Goal: Check status: Check status

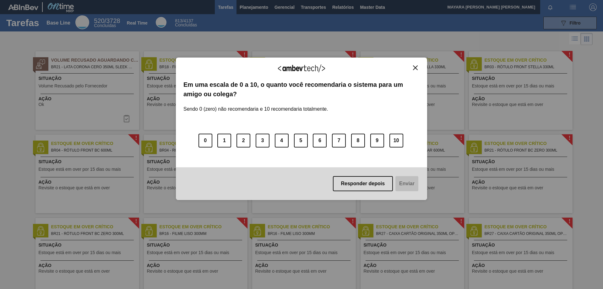
click at [415, 68] on img "Close" at bounding box center [415, 67] width 5 height 5
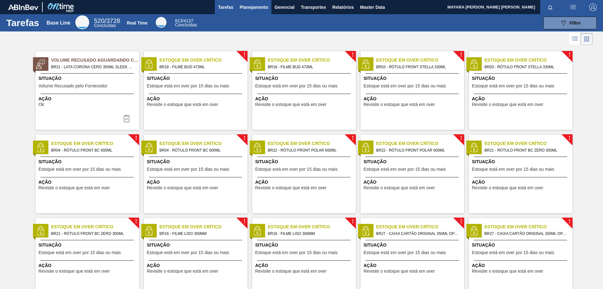
click at [244, 7] on span "Planejamento" at bounding box center [254, 7] width 29 height 8
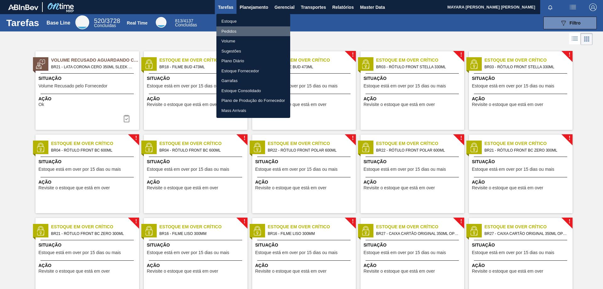
click at [230, 32] on li "Pedidos" at bounding box center [253, 31] width 74 height 10
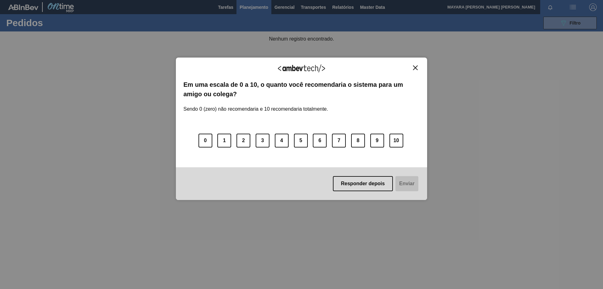
click at [417, 68] on img "Close" at bounding box center [415, 67] width 5 height 5
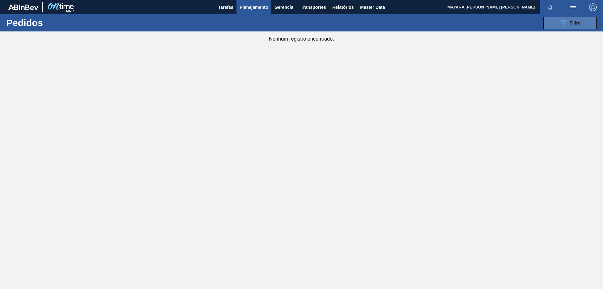
click at [566, 25] on icon "089F7B8B-B2A5-4AFE-B5C0-19BA573D28AC" at bounding box center [564, 23] width 8 height 8
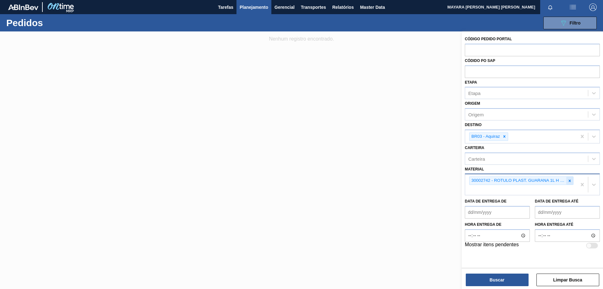
click at [572, 182] on icon at bounding box center [570, 180] width 4 height 4
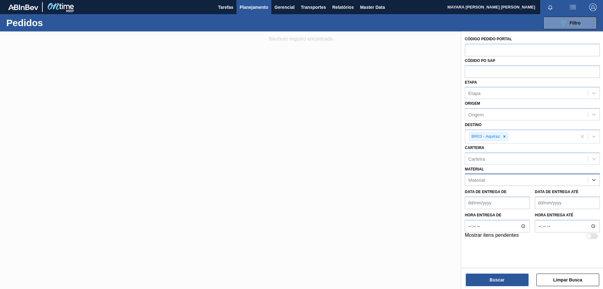
paste input "30003518"
type input "30003518"
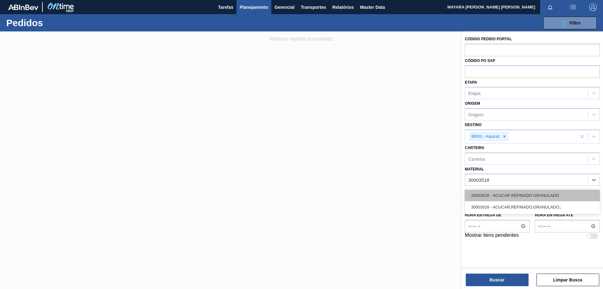
click at [539, 195] on div "30003518 - ACUCAR REFINADO GRANULADO" at bounding box center [532, 195] width 135 height 12
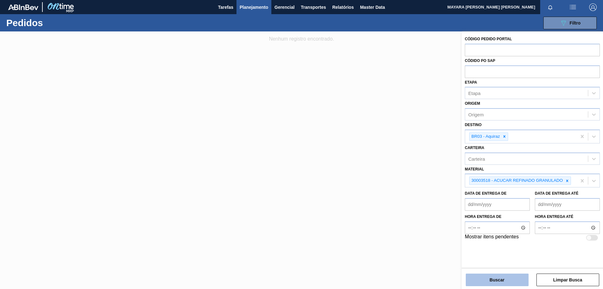
click at [507, 278] on button "Buscar" at bounding box center [497, 279] width 63 height 13
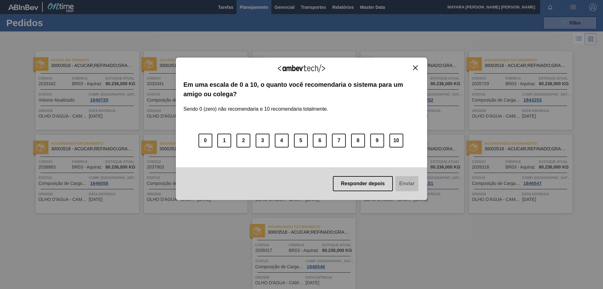
click at [415, 69] on img "Close" at bounding box center [415, 67] width 5 height 5
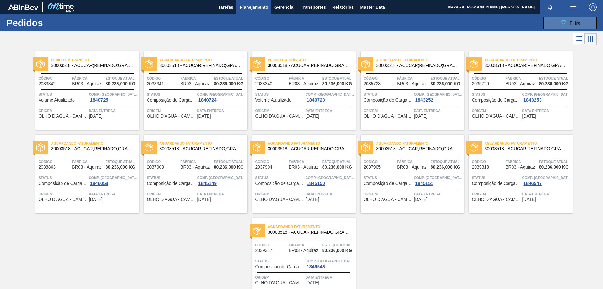
click at [589, 26] on button "089F7B8B-B2A5-4AFE-B5C0-19BA573D28AC Filtro" at bounding box center [569, 23] width 53 height 13
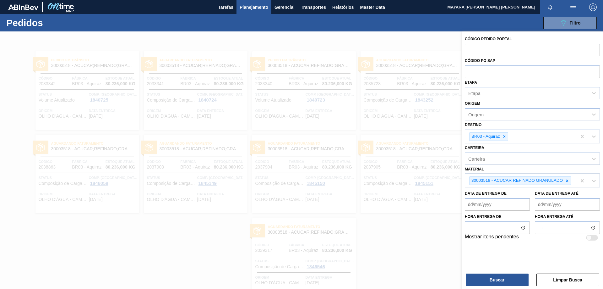
click at [568, 181] on icon at bounding box center [567, 180] width 2 height 2
paste input "30002115"
type input "30002115"
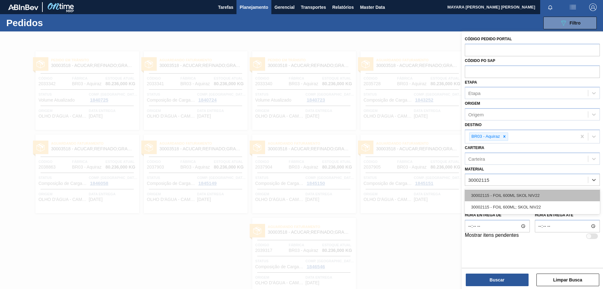
click at [531, 195] on div "30002115 - FOIL 600ML SKOL NIV22" at bounding box center [532, 195] width 135 height 12
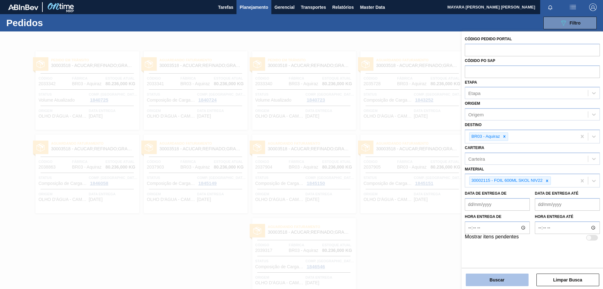
click at [504, 278] on button "Buscar" at bounding box center [497, 279] width 63 height 13
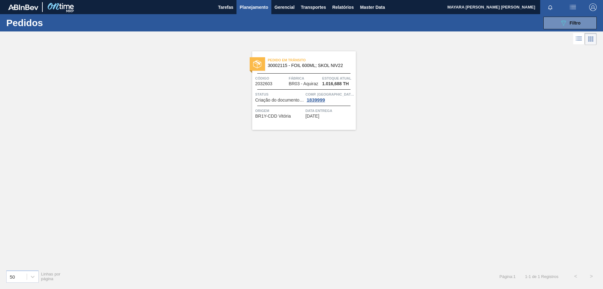
click at [289, 105] on div "Pedido [PERSON_NAME] 30002115 - FOIL 600ML; SKOL NIV22 Código 2032603 Fábrica B…" at bounding box center [304, 90] width 104 height 79
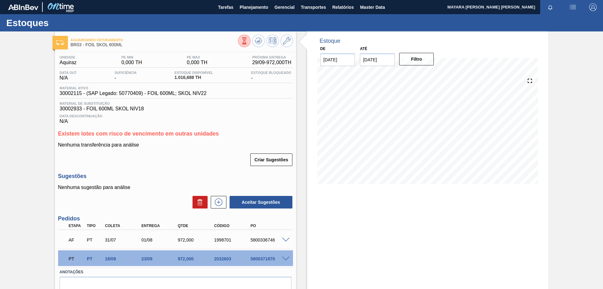
scroll to position [30, 0]
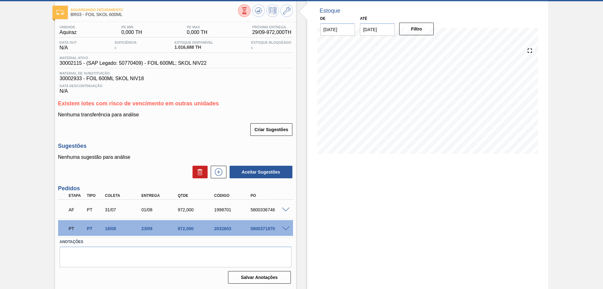
click at [258, 227] on div "5800371870" at bounding box center [269, 228] width 41 height 5
copy div "5800371870"
click at [285, 227] on span at bounding box center [286, 228] width 8 height 5
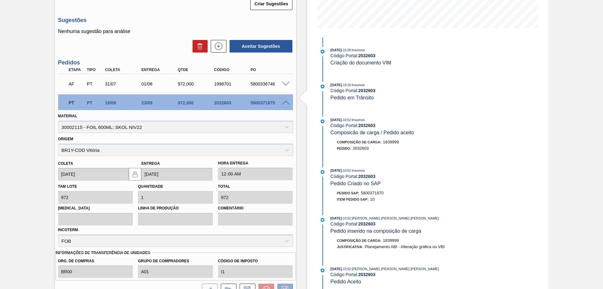
scroll to position [216, 0]
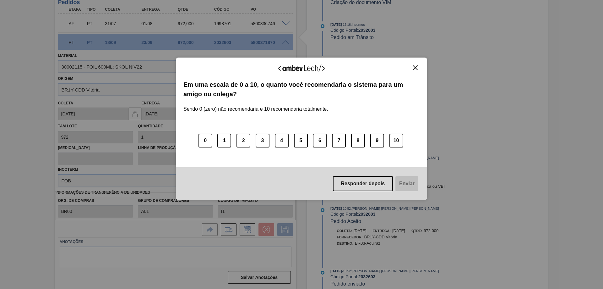
click at [413, 69] on img "Close" at bounding box center [415, 67] width 5 height 5
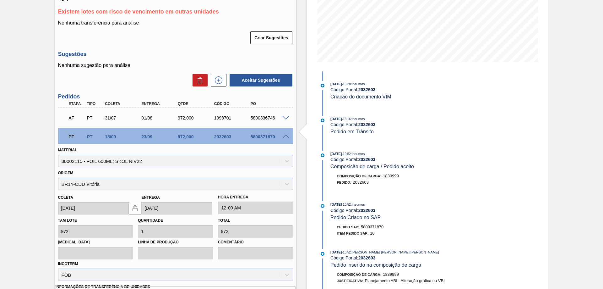
scroll to position [28, 0]
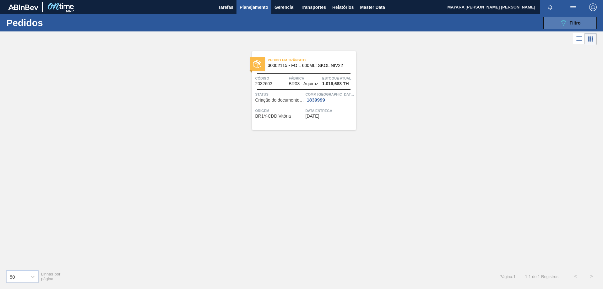
click at [566, 25] on icon "089F7B8B-B2A5-4AFE-B5C0-19BA573D28AC" at bounding box center [564, 23] width 8 height 8
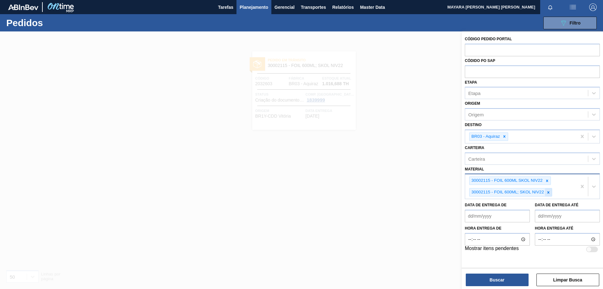
click at [549, 192] on icon at bounding box center [549, 192] width 2 height 2
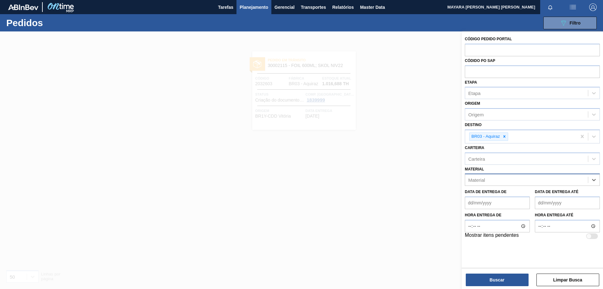
paste input "20005451"
type input "20005451"
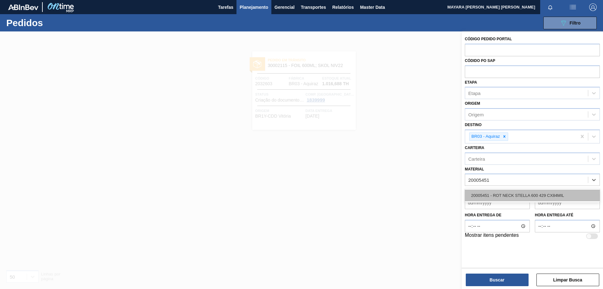
click at [543, 194] on div "20005451 - ROT NECK STELLA 600 429 CX84MIL" at bounding box center [532, 195] width 135 height 12
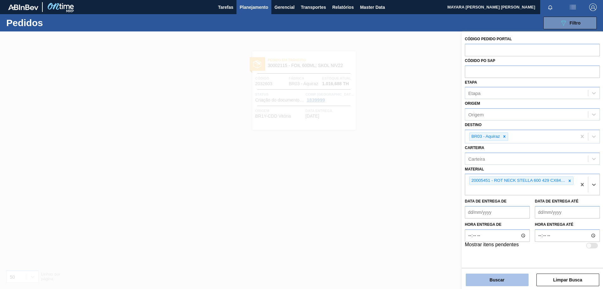
click at [506, 278] on button "Buscar" at bounding box center [497, 279] width 63 height 13
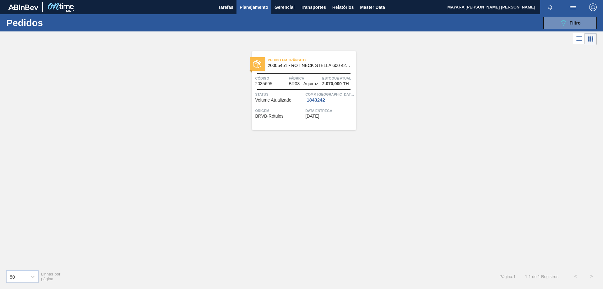
click at [278, 100] on span "Volume Atualizado" at bounding box center [273, 100] width 36 height 5
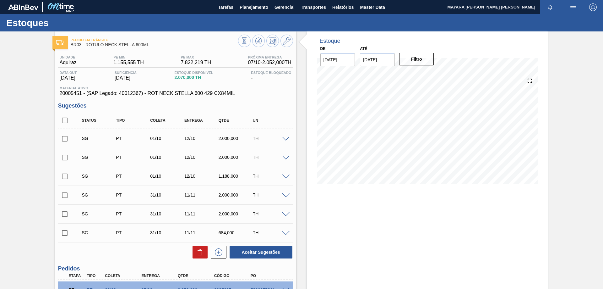
scroll to position [61, 0]
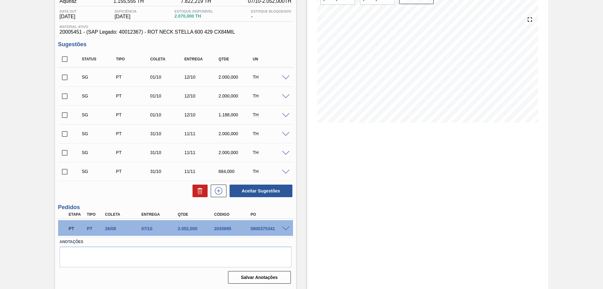
click at [287, 228] on span at bounding box center [286, 228] width 8 height 5
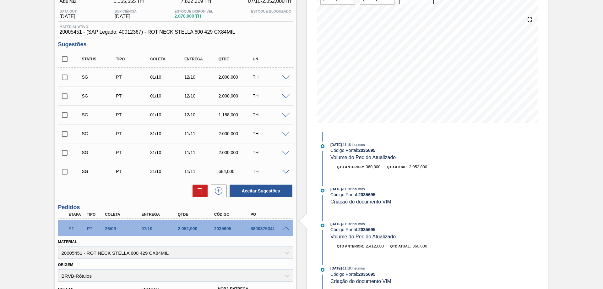
scroll to position [124, 0]
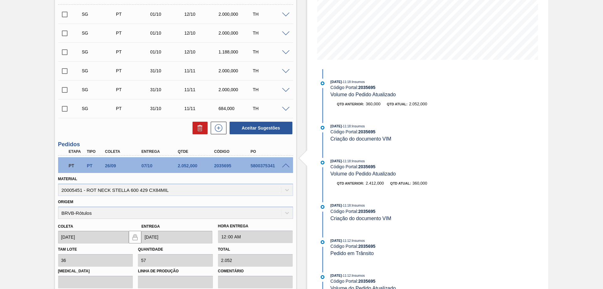
click at [253, 167] on div "5800375341" at bounding box center [269, 165] width 41 height 5
copy div "5800375341"
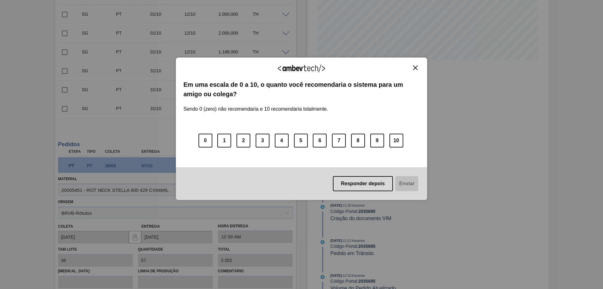
click at [416, 69] on img "Close" at bounding box center [415, 67] width 5 height 5
click at [413, 67] on button "Close" at bounding box center [415, 67] width 8 height 5
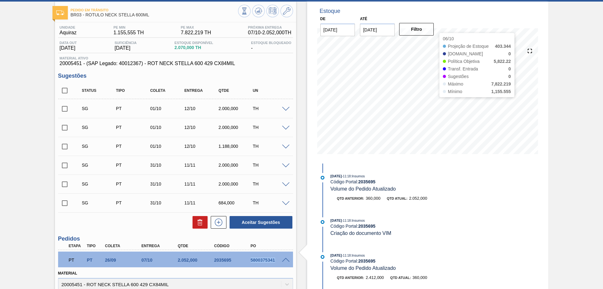
scroll to position [0, 0]
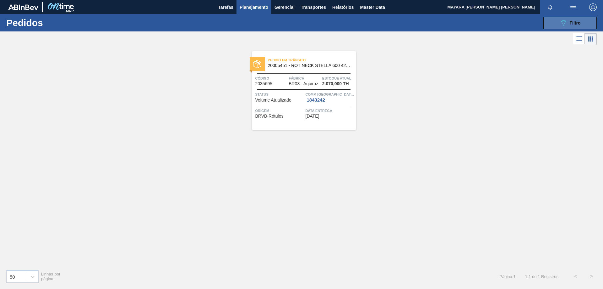
click at [550, 25] on button "089F7B8B-B2A5-4AFE-B5C0-19BA573D28AC Filtro" at bounding box center [569, 23] width 53 height 13
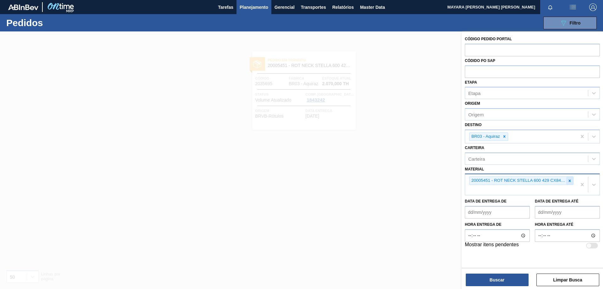
click at [571, 181] on icon at bounding box center [570, 180] width 4 height 4
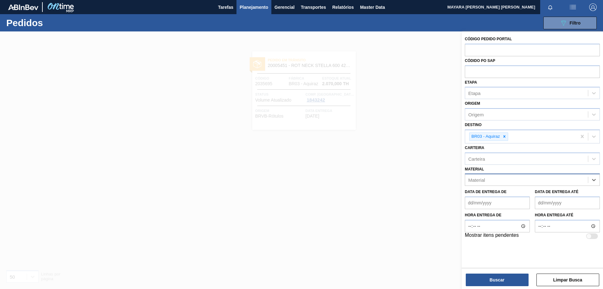
paste input "20005476"
type input "20005476"
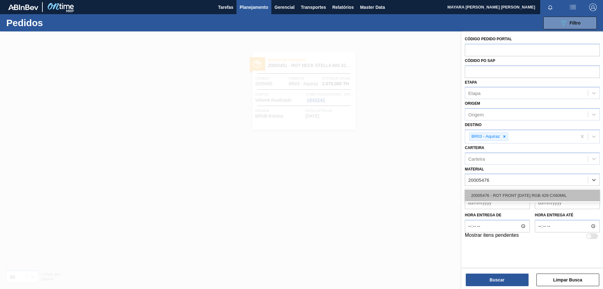
click at [554, 189] on div "20005476 - ROT FRONT [DATE] RGB 429 CX60MIL" at bounding box center [532, 195] width 135 height 12
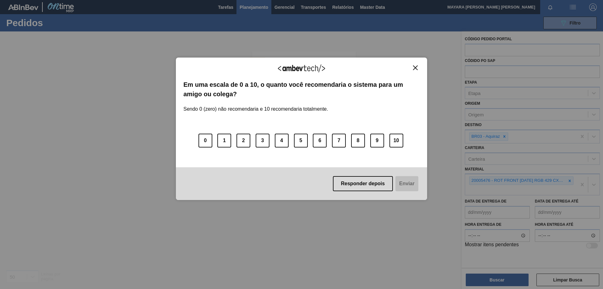
click at [509, 279] on div "Agradecemos seu feedback! Em uma escala de 0 a 10, o quanto você recomendaria o…" at bounding box center [301, 144] width 603 height 289
click at [414, 68] on img "Close" at bounding box center [415, 67] width 5 height 5
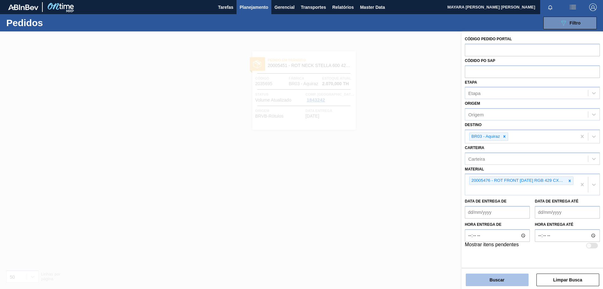
click at [493, 276] on button "Buscar" at bounding box center [497, 279] width 63 height 13
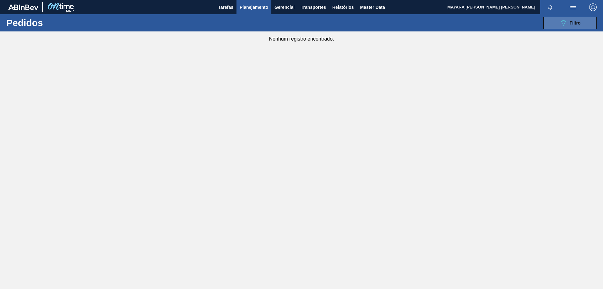
click at [561, 24] on icon "089F7B8B-B2A5-4AFE-B5C0-19BA573D28AC" at bounding box center [564, 23] width 8 height 8
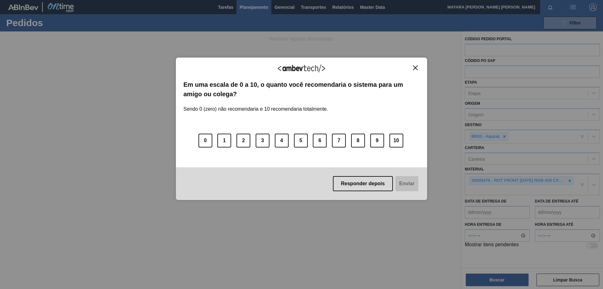
click at [417, 68] on img "Close" at bounding box center [415, 67] width 5 height 5
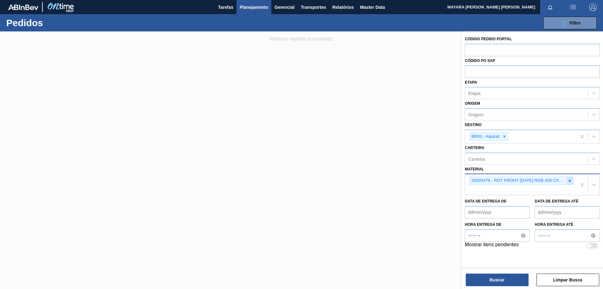
click at [571, 182] on icon at bounding box center [570, 180] width 4 height 4
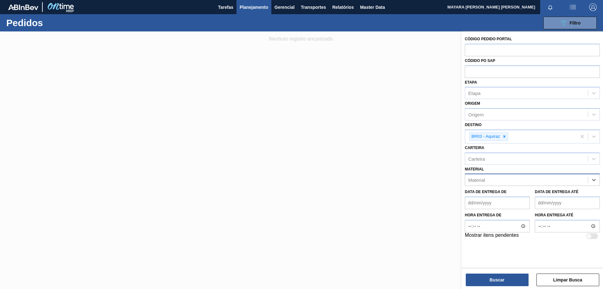
paste input "20008959"
type input "20008959"
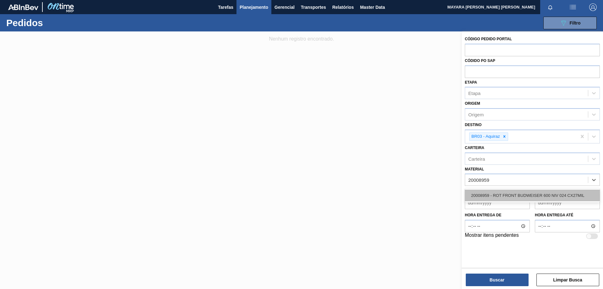
click at [556, 192] on div "20008959 - ROT FRONT BUDWEISER 600 NIV 024 CX27MIL" at bounding box center [532, 195] width 135 height 12
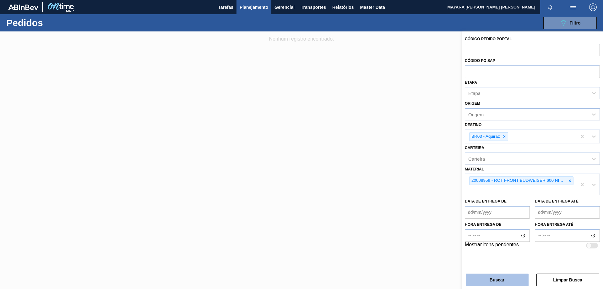
click at [509, 277] on button "Buscar" at bounding box center [497, 279] width 63 height 13
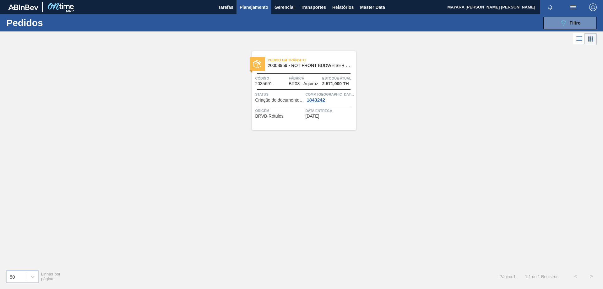
click at [269, 96] on span "Status" at bounding box center [279, 94] width 49 height 6
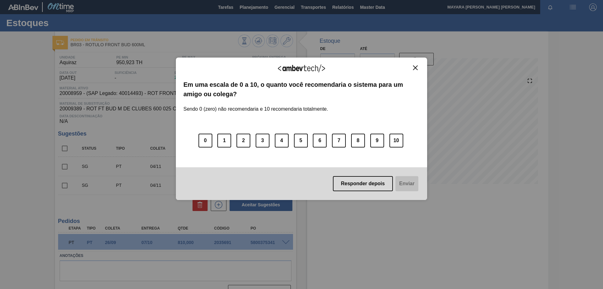
click at [415, 69] on img "Close" at bounding box center [415, 67] width 5 height 5
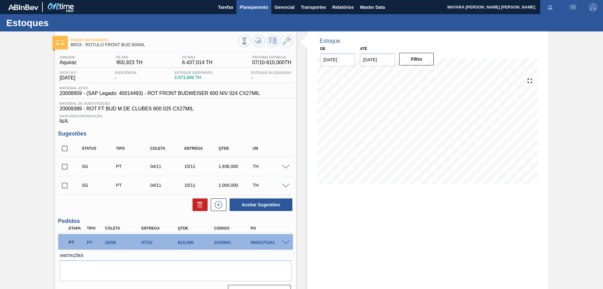
click at [248, 8] on span "Planejamento" at bounding box center [254, 7] width 29 height 8
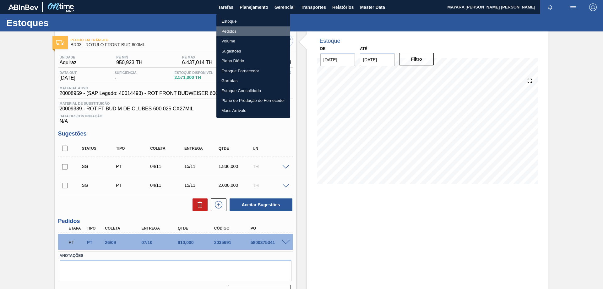
click at [221, 30] on li "Pedidos" at bounding box center [253, 31] width 74 height 10
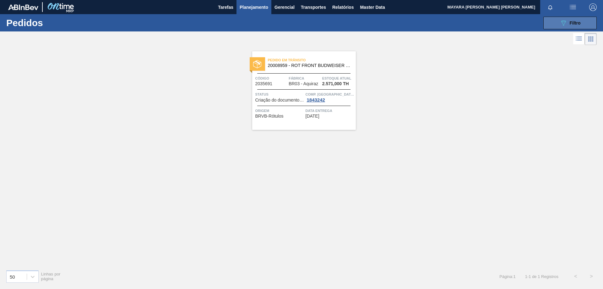
click at [569, 26] on div "089F7B8B-B2A5-4AFE-B5C0-19BA573D28AC Filtro" at bounding box center [570, 23] width 21 height 8
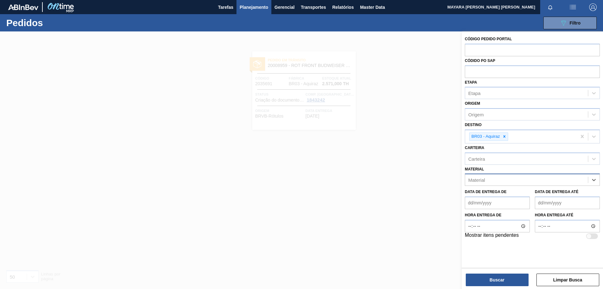
paste input "20005500"
type input "20005500"
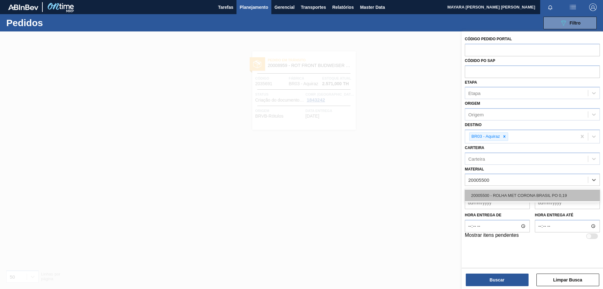
click at [561, 196] on div "20005500 - ROLHA MET CORONA BRASIL PO 0,19" at bounding box center [532, 195] width 135 height 12
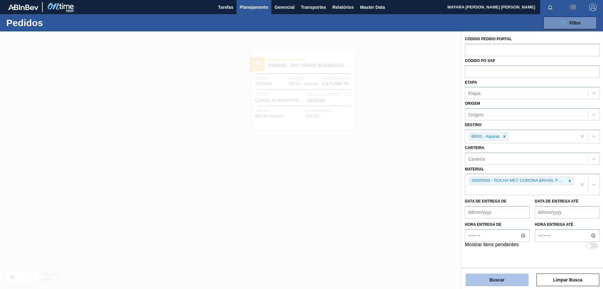
click at [510, 281] on button "Buscar" at bounding box center [497, 279] width 63 height 13
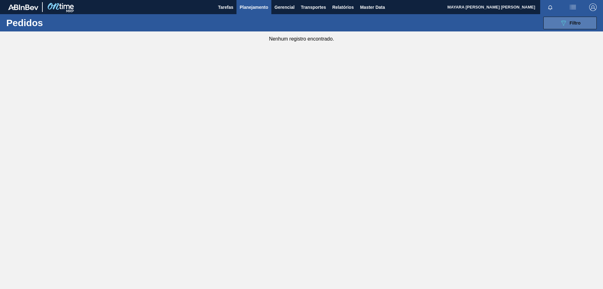
click at [562, 27] on button "089F7B8B-B2A5-4AFE-B5C0-19BA573D28AC Filtro" at bounding box center [569, 23] width 53 height 13
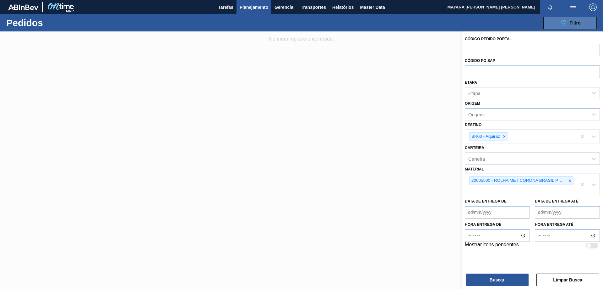
click at [562, 27] on button "089F7B8B-B2A5-4AFE-B5C0-19BA573D28AC Filtro" at bounding box center [569, 23] width 53 height 13
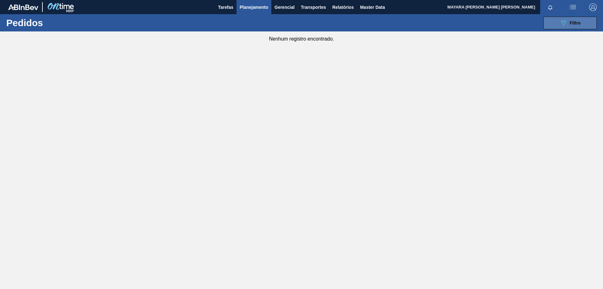
click at [562, 22] on icon at bounding box center [563, 22] width 5 height 5
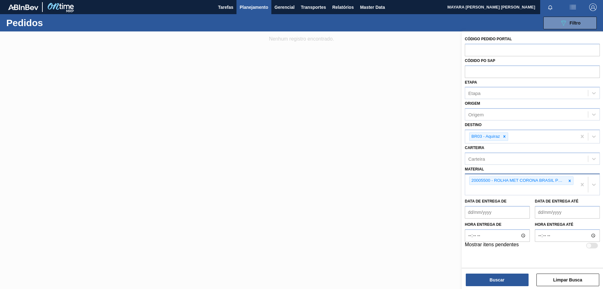
click at [570, 181] on icon at bounding box center [570, 180] width 2 height 2
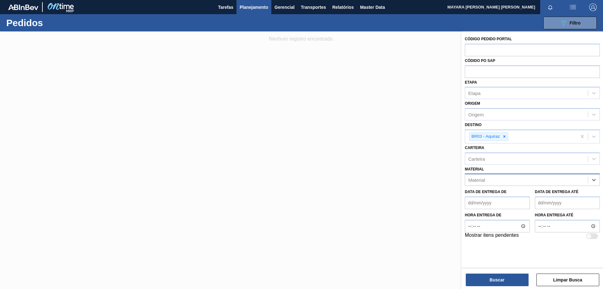
paste input "30019068"
type input "30019068"
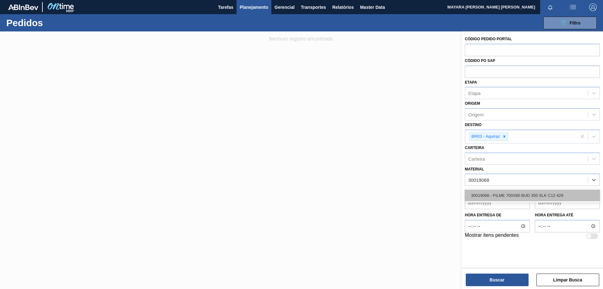
click at [563, 195] on div "30019068 - FILME 700X80 BUD 350 SLK C12 429" at bounding box center [532, 195] width 135 height 12
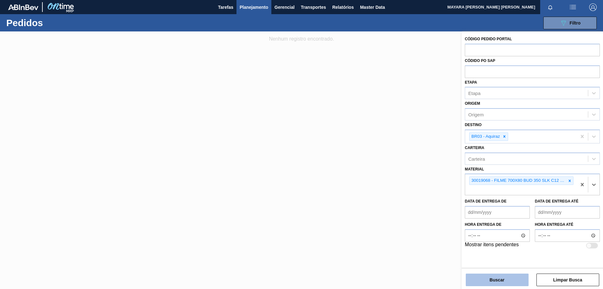
click at [509, 279] on button "Buscar" at bounding box center [497, 279] width 63 height 13
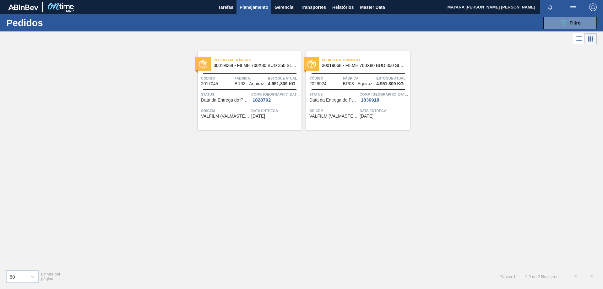
click at [232, 94] on span "Status" at bounding box center [225, 94] width 49 height 6
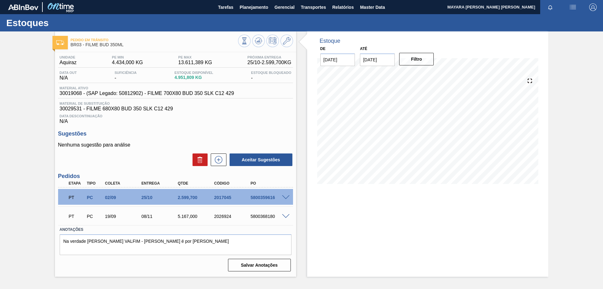
click at [259, 199] on div "5800359616" at bounding box center [269, 197] width 41 height 5
copy div "5800359616"
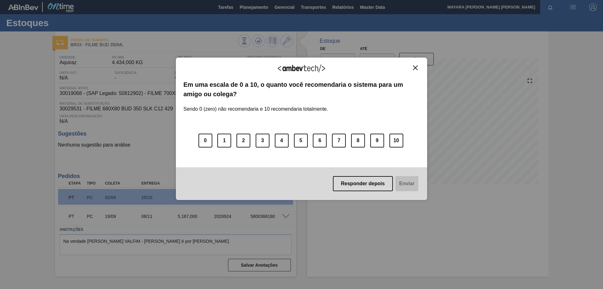
click at [416, 68] on img "Close" at bounding box center [415, 67] width 5 height 5
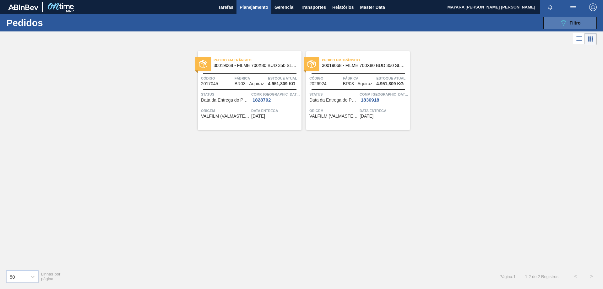
click at [557, 20] on button "089F7B8B-B2A5-4AFE-B5C0-19BA573D28AC Filtro" at bounding box center [569, 23] width 53 height 13
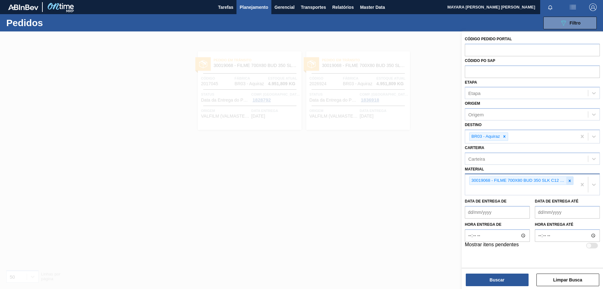
click at [571, 180] on icon at bounding box center [570, 180] width 4 height 4
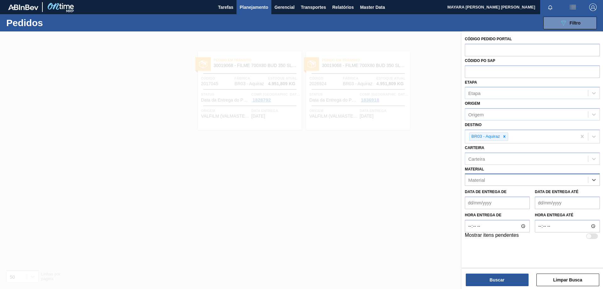
paste input "20001926"
type input "20001926"
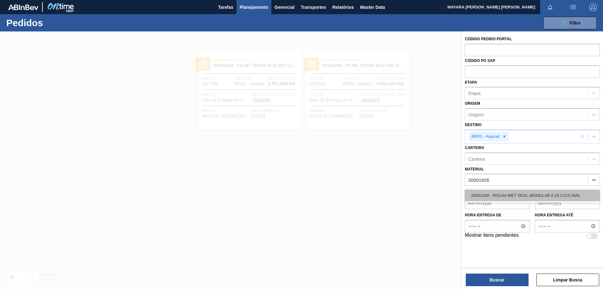
click at [565, 192] on div "20001926 - ROLHA MET SKOL MONOLAB 0,19 CX10,5MIL" at bounding box center [532, 195] width 135 height 12
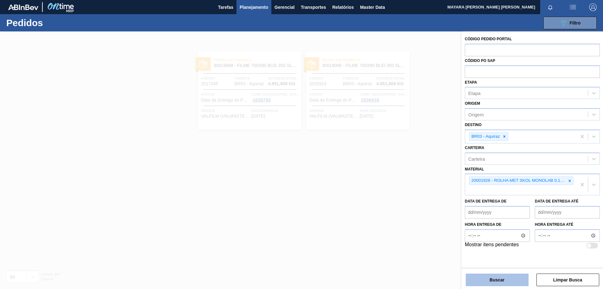
click at [501, 281] on button "Buscar" at bounding box center [497, 279] width 63 height 13
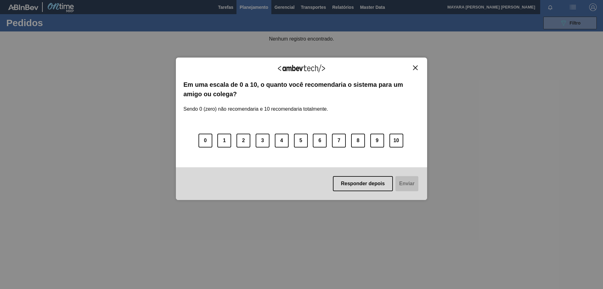
click at [415, 68] on img "Close" at bounding box center [415, 67] width 5 height 5
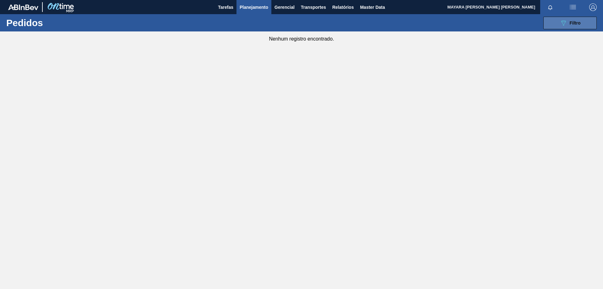
click at [558, 24] on button "089F7B8B-B2A5-4AFE-B5C0-19BA573D28AC Filtro" at bounding box center [569, 23] width 53 height 13
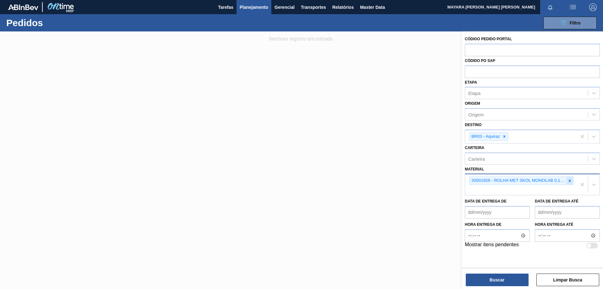
click at [570, 181] on icon at bounding box center [570, 180] width 2 height 2
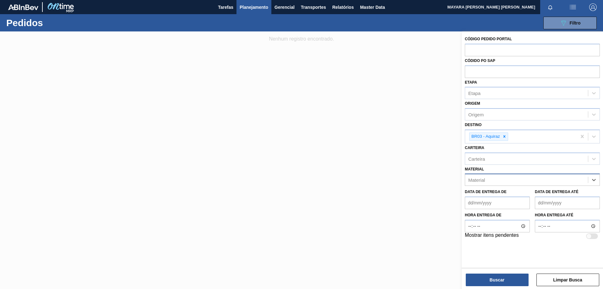
paste input "30012841"
type input "30012841"
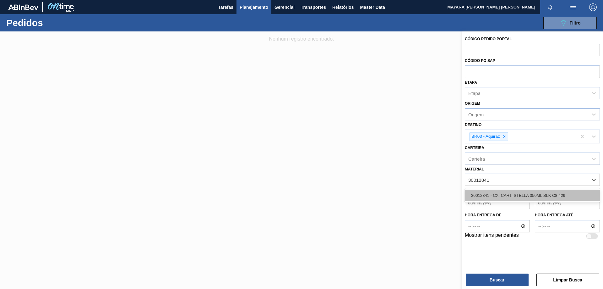
click at [566, 192] on div "30012841 - CX. CART. STELLA 350ML SLK C8 429" at bounding box center [532, 195] width 135 height 12
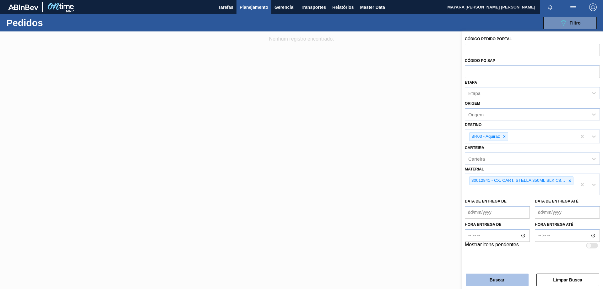
click at [498, 282] on button "Buscar" at bounding box center [497, 279] width 63 height 13
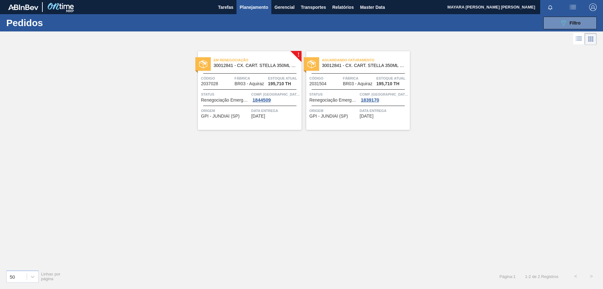
click at [257, 105] on div "Em renegociação 30012841 - CX. CART. STELLA 350ML SLK C8 429 Código 2037028 Fáb…" at bounding box center [250, 90] width 104 height 79
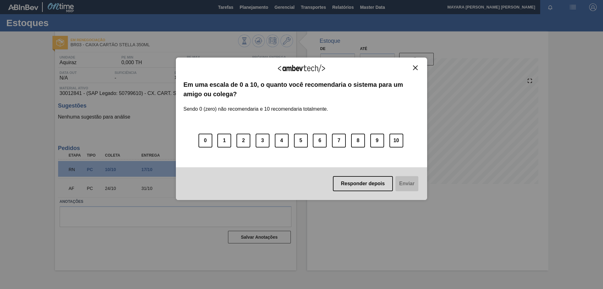
click at [417, 67] on img "Close" at bounding box center [415, 67] width 5 height 5
click at [413, 69] on img "Close" at bounding box center [415, 67] width 5 height 5
